Goal: Task Accomplishment & Management: Manage account settings

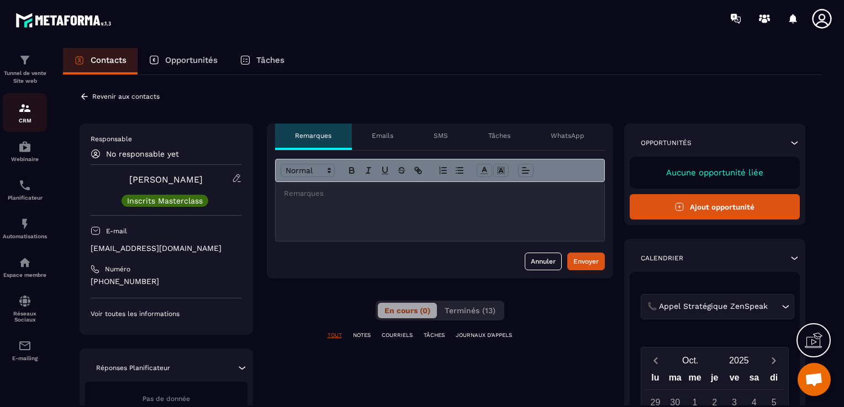
click at [28, 112] on img at bounding box center [24, 108] width 13 height 13
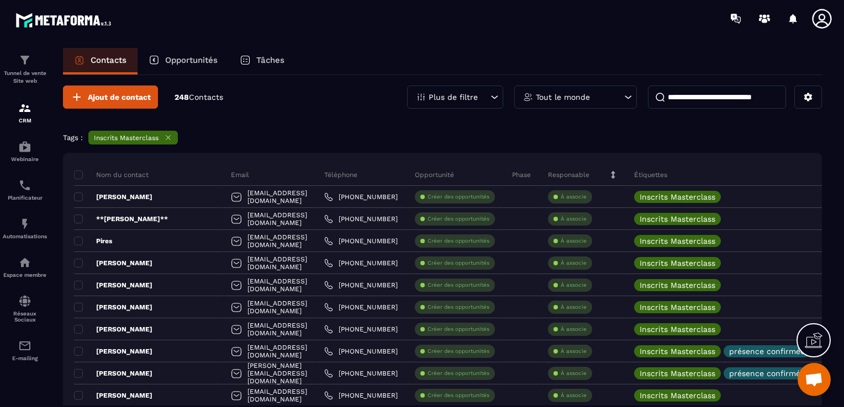
scroll to position [1265, 0]
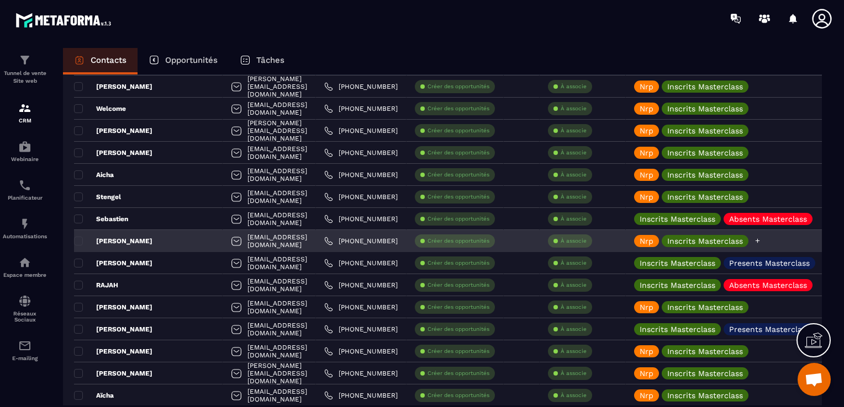
click at [761, 244] on div at bounding box center [757, 241] width 7 height 12
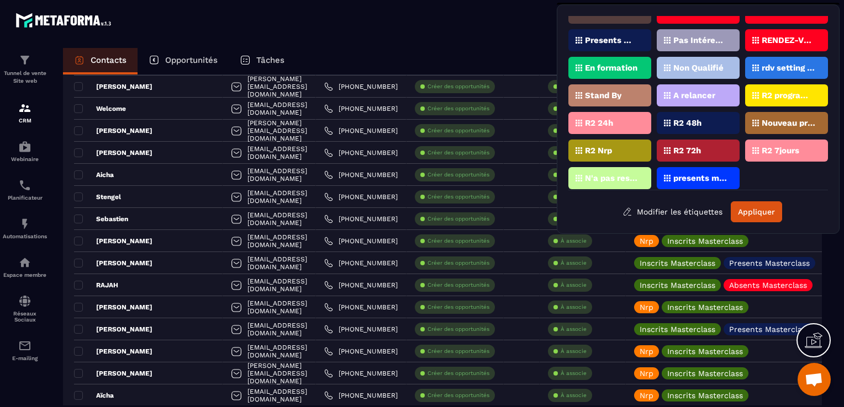
scroll to position [71, 0]
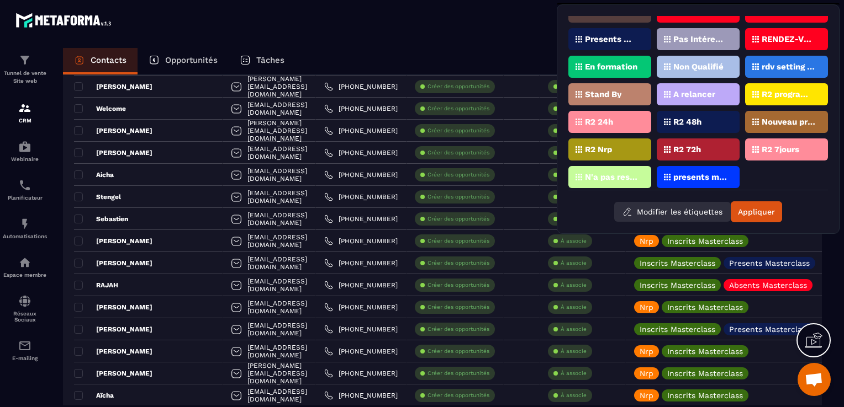
click at [683, 209] on button "Modifier les étiquettes" at bounding box center [672, 212] width 116 height 20
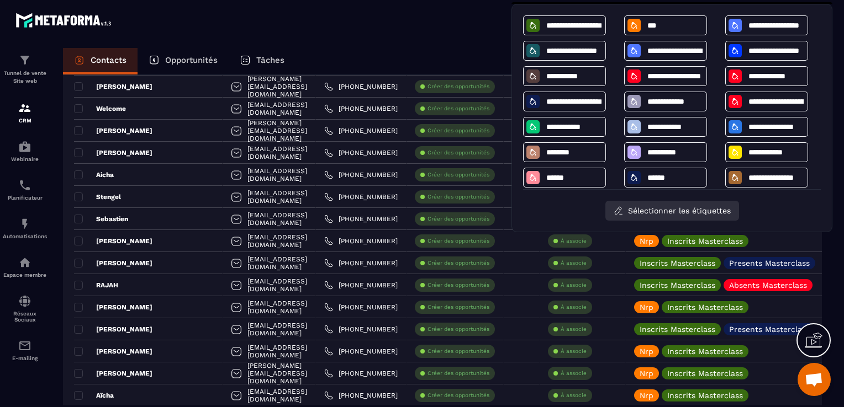
click at [687, 206] on button "Sélectionner les étiquettes" at bounding box center [672, 211] width 134 height 20
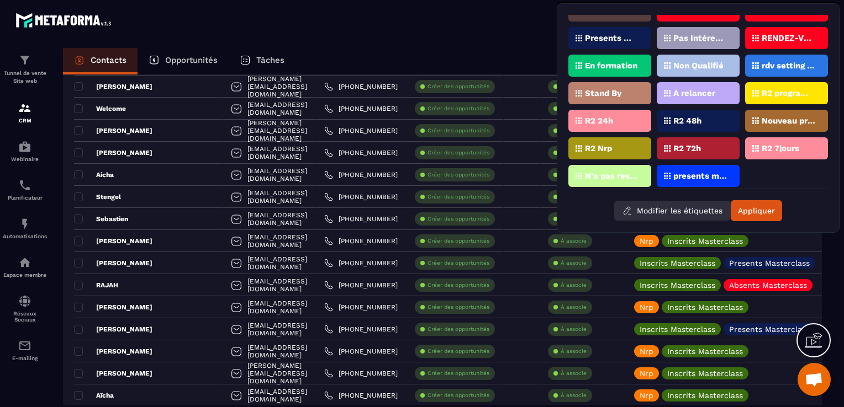
click at [690, 202] on button "Modifier les étiquettes" at bounding box center [672, 211] width 116 height 20
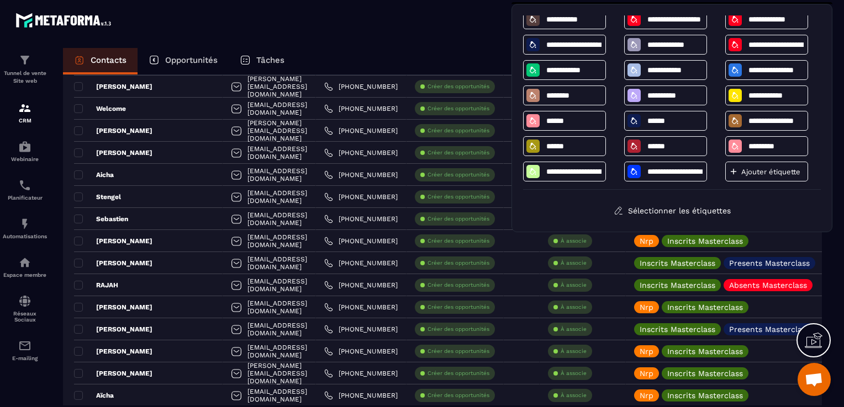
scroll to position [57, 0]
click at [748, 171] on p "Ajouter étiquette" at bounding box center [770, 171] width 59 height 8
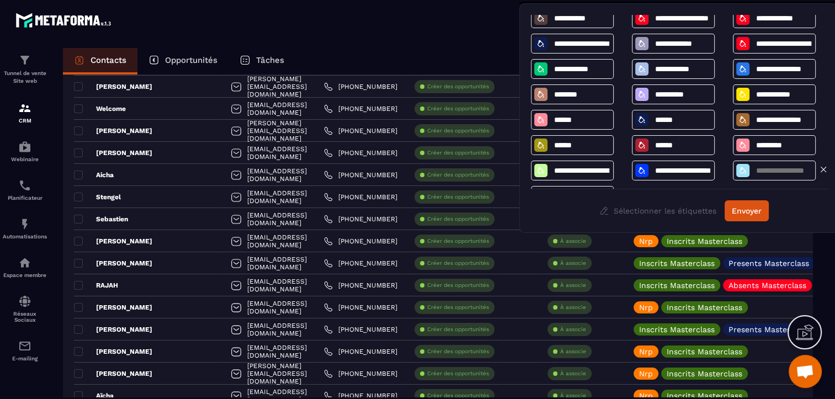
click at [760, 170] on input at bounding box center [783, 170] width 57 height 9
type input "*****"
click at [742, 176] on div at bounding box center [742, 170] width 13 height 13
click at [757, 203] on button "Envoyer" at bounding box center [747, 210] width 44 height 21
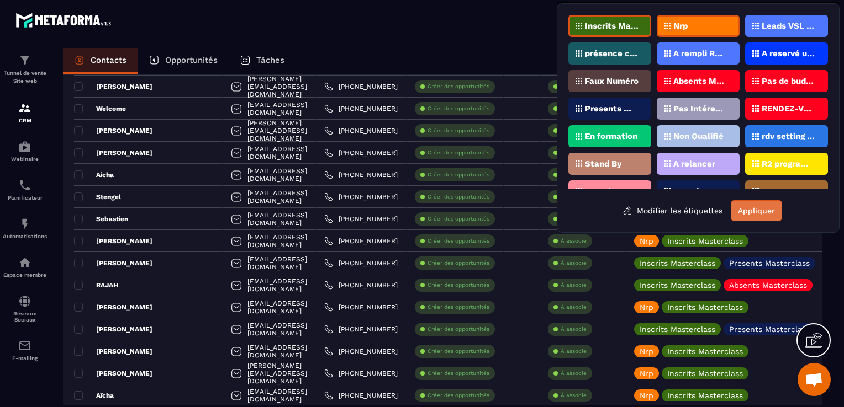
click at [756, 209] on button "Appliquer" at bounding box center [755, 210] width 51 height 21
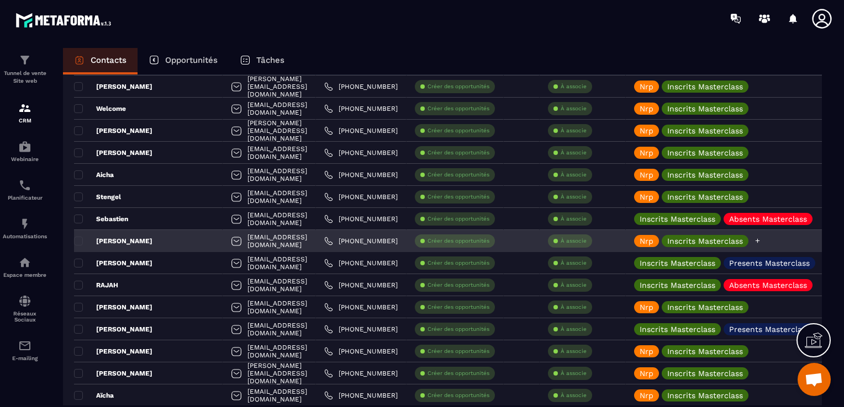
click at [761, 242] on icon at bounding box center [757, 240] width 7 height 7
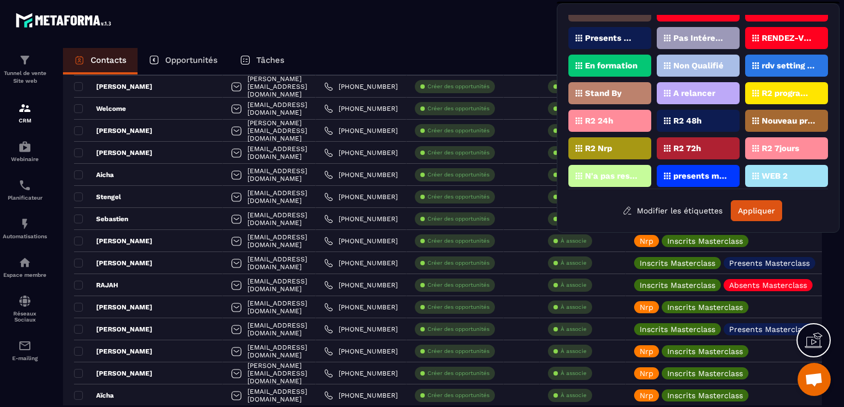
scroll to position [71, 0]
click at [769, 172] on p "WEB 2" at bounding box center [774, 176] width 26 height 8
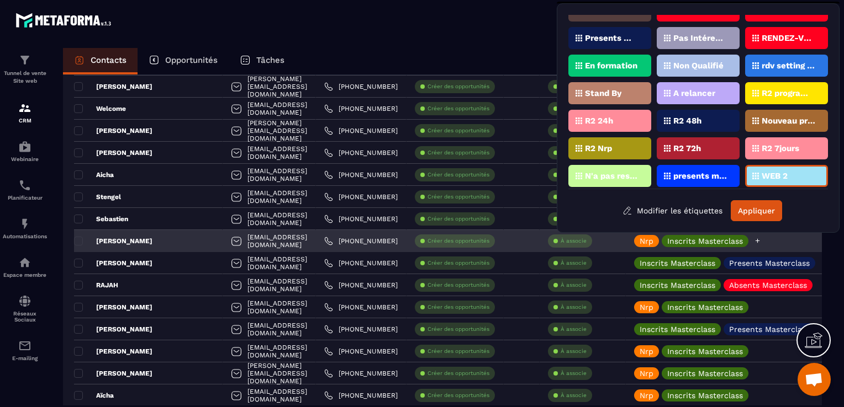
click at [653, 242] on p "Nrp" at bounding box center [646, 241] width 14 height 8
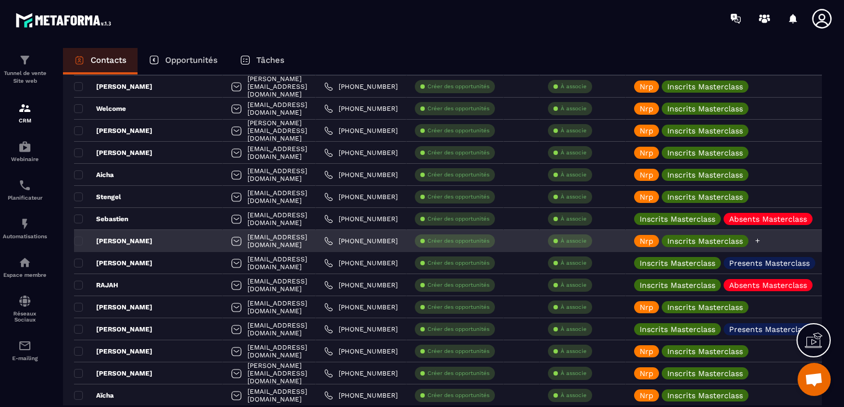
click at [653, 239] on p "Nrp" at bounding box center [646, 241] width 14 height 8
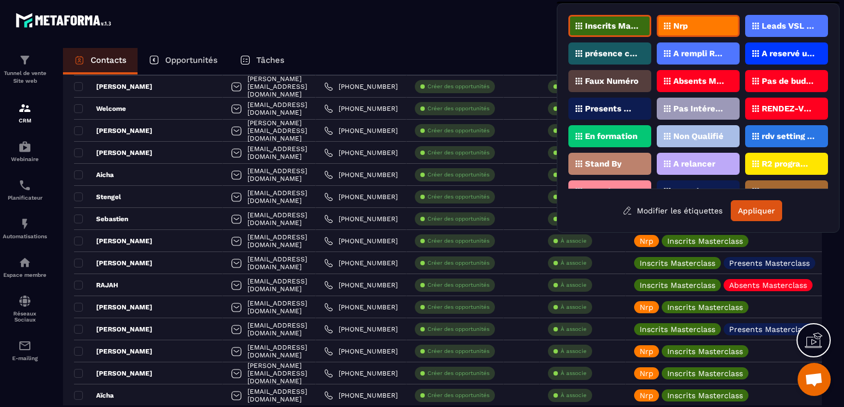
click at [688, 29] on div "Nrp" at bounding box center [697, 26] width 83 height 22
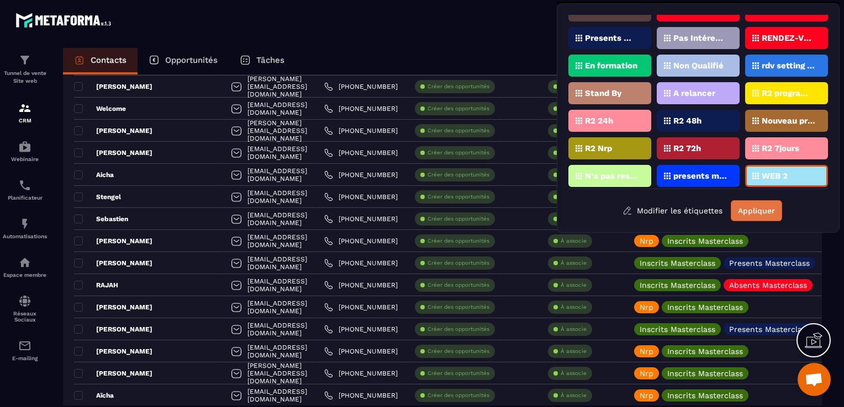
click at [762, 210] on button "Appliquer" at bounding box center [755, 210] width 51 height 21
